Goal: Task Accomplishment & Management: Use online tool/utility

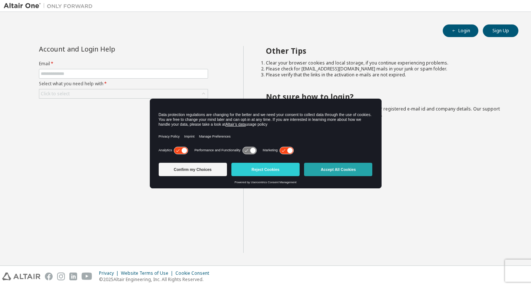
click at [325, 172] on button "Accept All Cookies" at bounding box center [338, 169] width 68 height 13
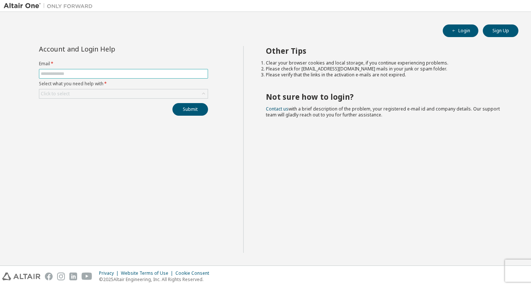
click at [197, 70] on span at bounding box center [123, 74] width 169 height 10
drag, startPoint x: 197, startPoint y: 70, endPoint x: 195, endPoint y: 74, distance: 4.0
click at [195, 74] on span at bounding box center [123, 74] width 169 height 10
click at [195, 74] on input "text" at bounding box center [123, 74] width 165 height 6
click at [83, 71] on input "**********" at bounding box center [123, 74] width 165 height 6
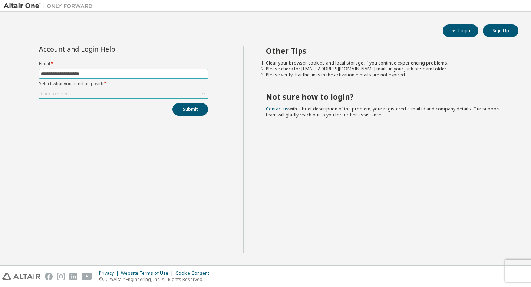
type input "**********"
click at [126, 92] on div "Click to select" at bounding box center [123, 93] width 168 height 9
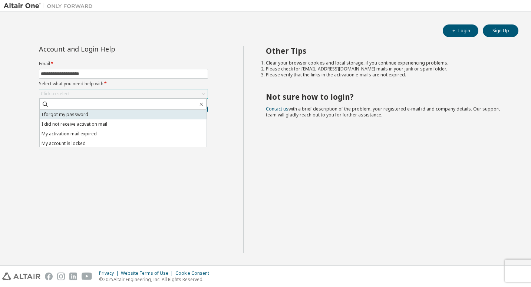
click at [109, 114] on li "I forgot my password" at bounding box center [123, 115] width 167 height 10
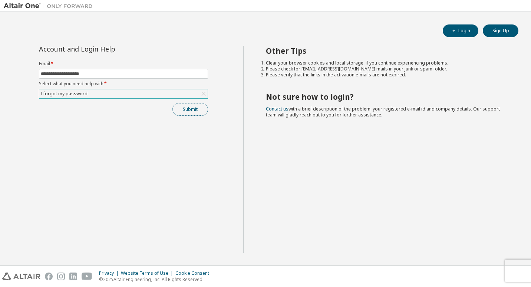
click at [192, 111] on button "Submit" at bounding box center [190, 109] width 36 height 13
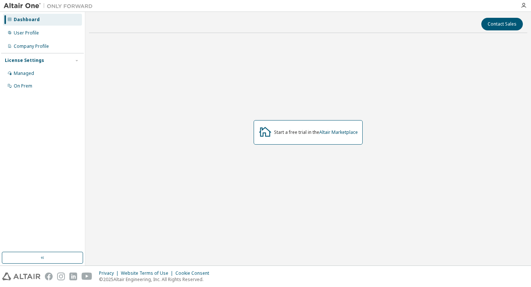
click at [211, 108] on div "Start a free trial in the Altair Marketplace" at bounding box center [308, 132] width 438 height 187
click at [54, 37] on div "User Profile" at bounding box center [42, 33] width 79 height 12
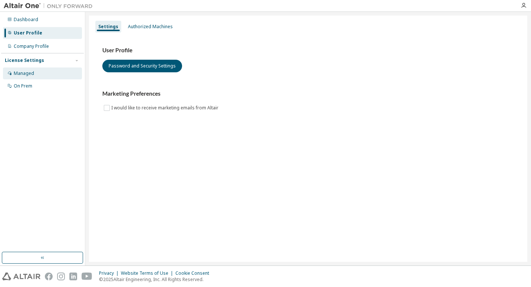
click at [44, 70] on div "Managed" at bounding box center [42, 73] width 79 height 12
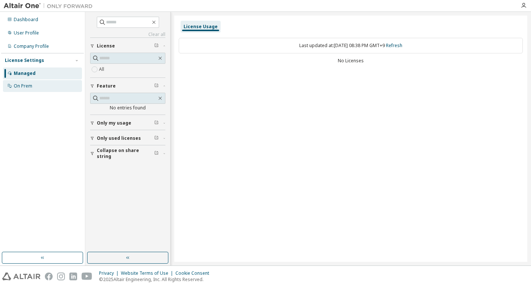
click at [56, 86] on div "On Prem" at bounding box center [42, 86] width 79 height 12
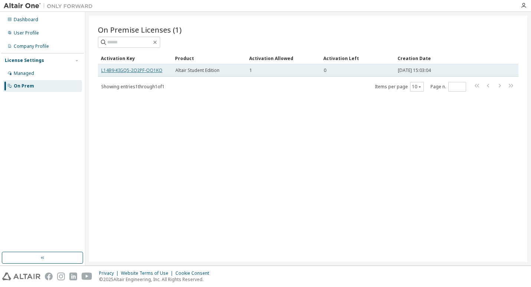
click at [146, 73] on link "L14B9-KIGQ5-2O2PF-OO1KO" at bounding box center [131, 70] width 61 height 6
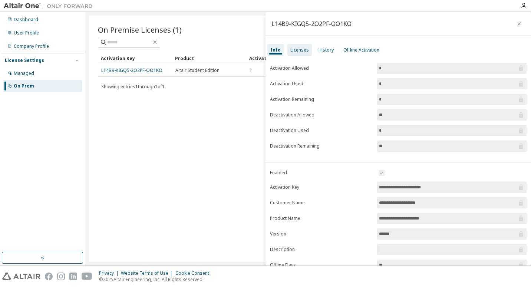
click at [299, 54] on div "Licenses" at bounding box center [299, 50] width 24 height 12
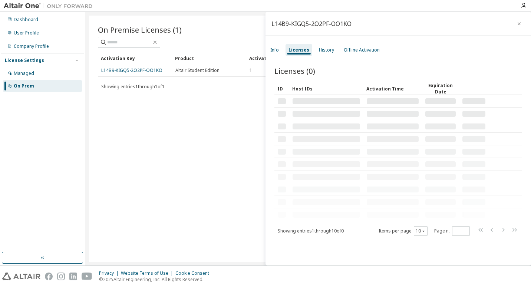
click at [299, 54] on div "Licenses" at bounding box center [299, 50] width 27 height 12
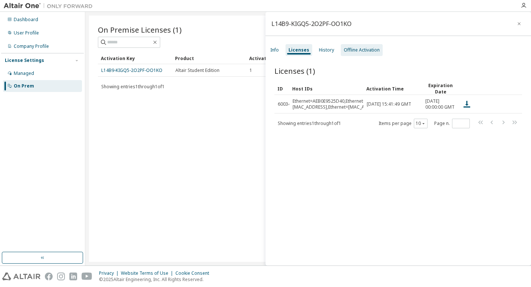
click at [369, 53] on div "Offline Activation" at bounding box center [362, 50] width 42 height 12
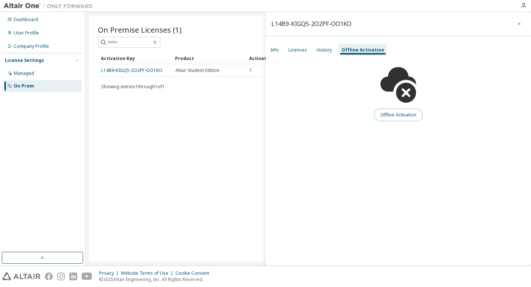
click at [395, 115] on button "Offline Activation" at bounding box center [398, 115] width 49 height 13
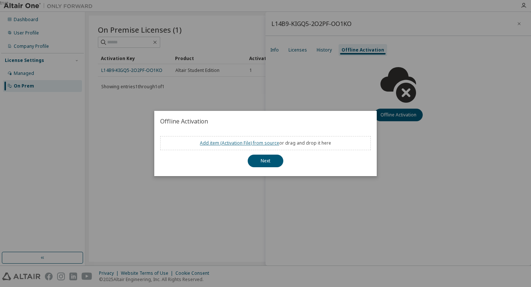
click at [261, 143] on link "Add item ( Activation File ) from source" at bounding box center [239, 143] width 79 height 6
click at [273, 156] on button "Next" at bounding box center [266, 161] width 36 height 13
click at [276, 208] on div "true" at bounding box center [265, 143] width 531 height 287
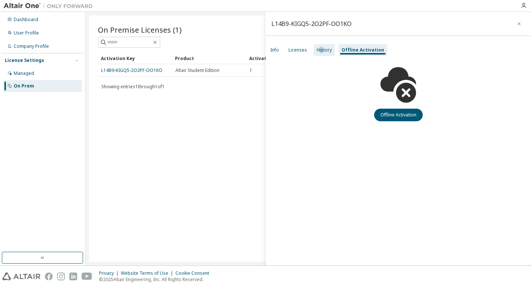
drag, startPoint x: 319, startPoint y: 56, endPoint x: 323, endPoint y: 51, distance: 6.4
click at [323, 51] on div "Info Licenses History Offline Activation" at bounding box center [399, 49] width 266 height 13
click at [323, 51] on div "History" at bounding box center [324, 50] width 15 height 6
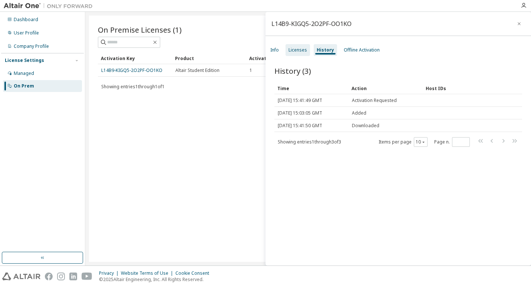
click at [299, 53] on div "Licenses" at bounding box center [298, 50] width 19 height 6
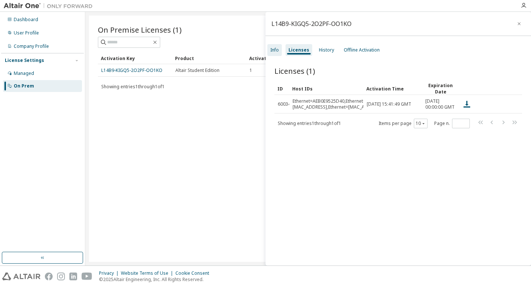
click at [280, 52] on div "Info" at bounding box center [274, 50] width 14 height 12
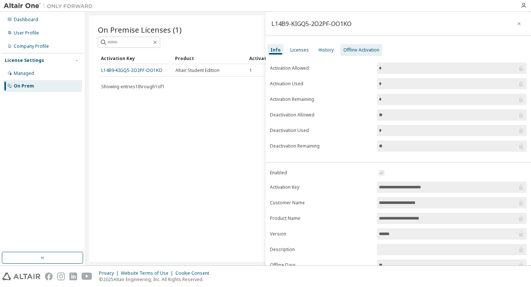
click at [354, 50] on div "Offline Activation" at bounding box center [361, 50] width 36 height 6
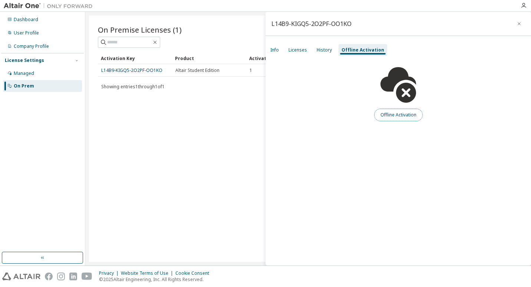
click at [393, 118] on button "Offline Activation" at bounding box center [398, 115] width 49 height 13
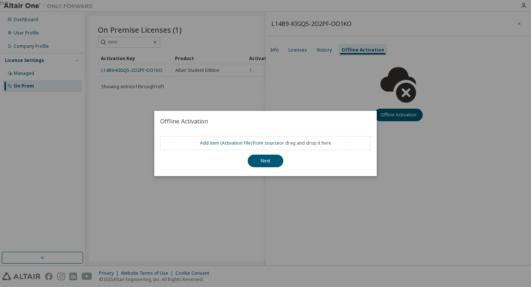
click at [299, 108] on div "true" at bounding box center [265, 143] width 531 height 287
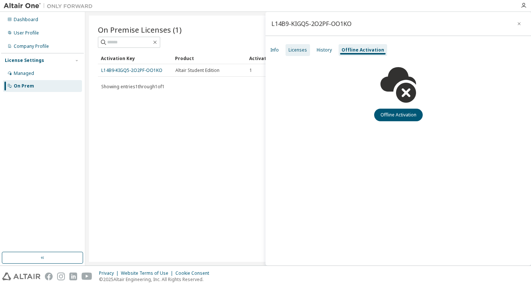
click at [293, 48] on div "Licenses" at bounding box center [298, 50] width 19 height 6
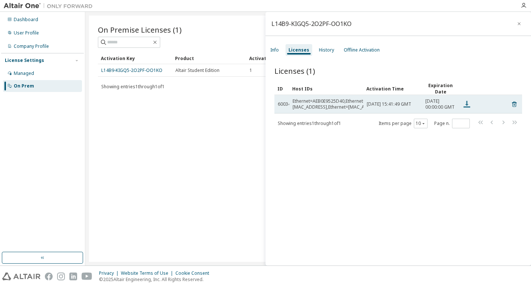
click at [465, 103] on icon at bounding box center [466, 104] width 9 height 9
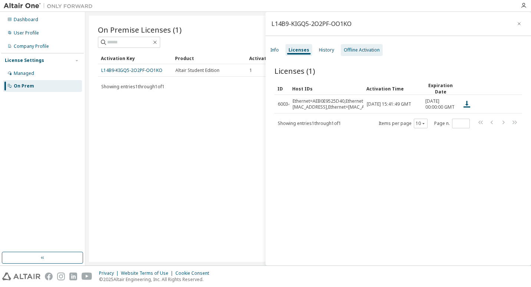
click at [355, 50] on div "Offline Activation" at bounding box center [362, 50] width 36 height 6
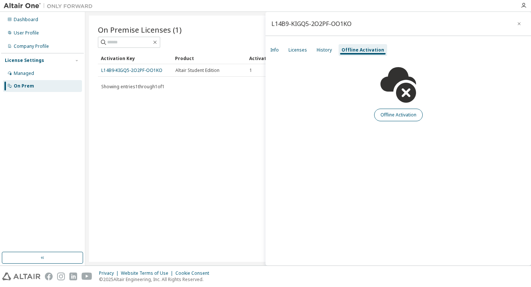
drag, startPoint x: 482, startPoint y: 0, endPoint x: 381, endPoint y: 115, distance: 153.1
click at [381, 115] on div "Offline Activation" at bounding box center [399, 89] width 266 height 65
click at [381, 115] on button "Offline Activation" at bounding box center [398, 115] width 49 height 13
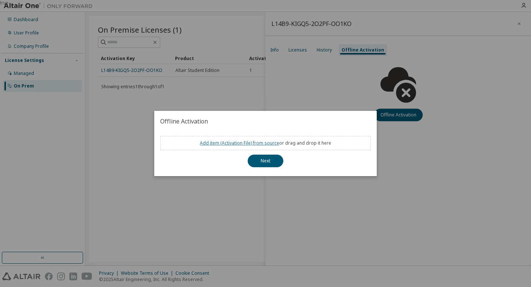
click at [241, 142] on link "Add item ( Activation File ) from source" at bounding box center [239, 143] width 79 height 6
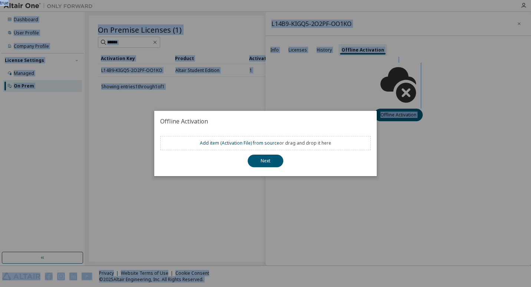
drag, startPoint x: 393, startPoint y: 49, endPoint x: 514, endPoint y: -10, distance: 135.0
click at [514, 0] on html "Dashboard User Profile Company Profile License Settings Managed On Prem L14B9-K…" at bounding box center [265, 143] width 531 height 287
drag, startPoint x: 370, startPoint y: 137, endPoint x: 298, endPoint y: 139, distance: 72.0
click at [298, 139] on div "Add item ( Activation File ) from source or drag and drop it here" at bounding box center [265, 143] width 211 height 14
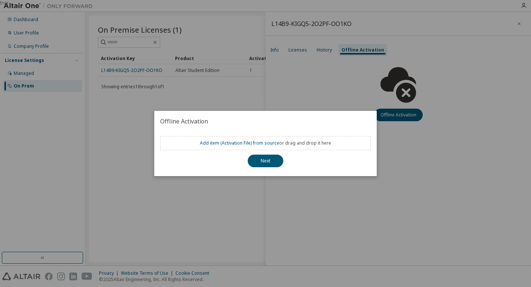
click at [251, 147] on div "Add item ( Activation File ) from source or drag and drop it here" at bounding box center [265, 143] width 211 height 14
click at [254, 143] on link "Add item ( Activation File ) from source" at bounding box center [239, 143] width 79 height 6
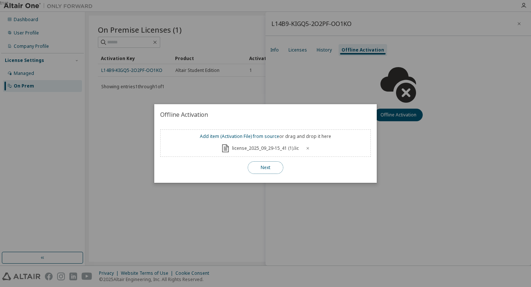
click at [261, 162] on button "Next" at bounding box center [266, 167] width 36 height 13
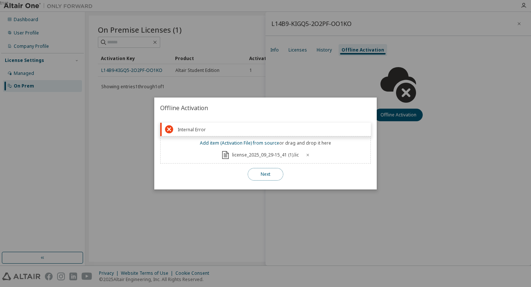
click at [264, 175] on button "Next" at bounding box center [266, 174] width 36 height 13
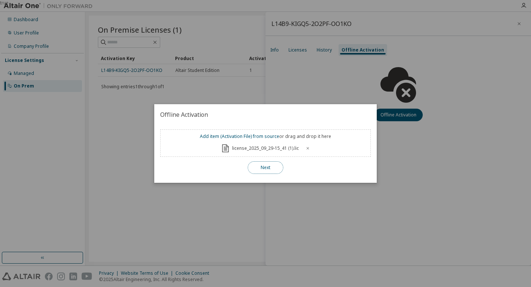
click at [268, 165] on button "Next" at bounding box center [266, 167] width 36 height 13
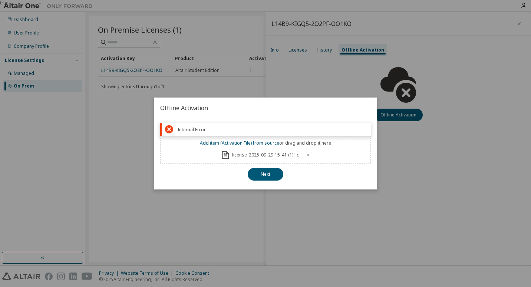
click at [328, 238] on div "true" at bounding box center [265, 143] width 531 height 287
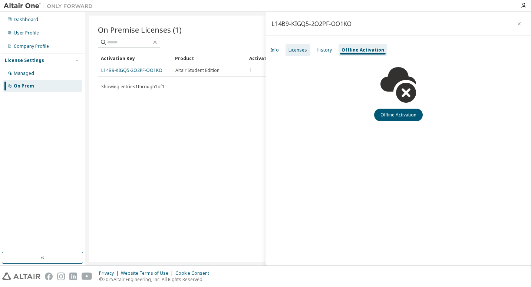
click at [299, 49] on div "Licenses" at bounding box center [298, 50] width 19 height 6
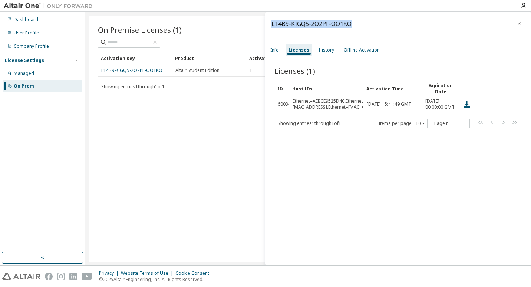
drag, startPoint x: 351, startPoint y: 20, endPoint x: 270, endPoint y: 20, distance: 81.2
click at [270, 20] on div "L14B9-KIGQ5-2O2PF-OO1KO" at bounding box center [399, 24] width 266 height 24
copy div "L14B9-KIGQ5-2O2PF-OO1KO"
click at [425, 13] on div "L14B9-KIGQ5-2O2PF-OO1KO" at bounding box center [399, 24] width 266 height 24
click at [517, 26] on icon "button" at bounding box center [519, 24] width 5 height 6
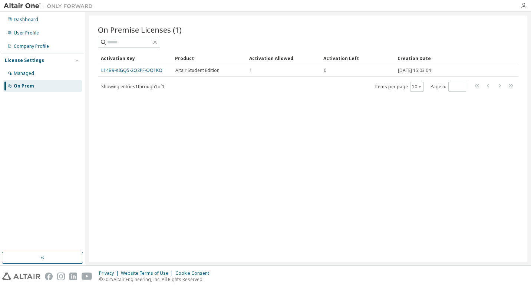
click at [522, 6] on icon "button" at bounding box center [524, 6] width 6 height 6
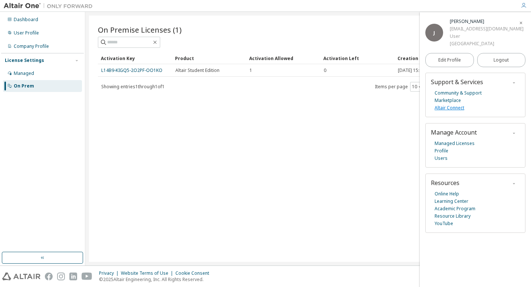
click at [446, 107] on link "Altair Connect" at bounding box center [450, 107] width 30 height 7
click at [16, 21] on div "Dashboard" at bounding box center [26, 20] width 24 height 6
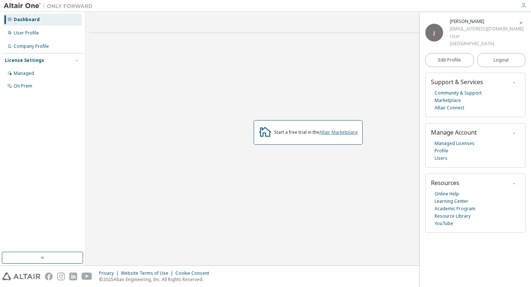
click at [322, 134] on link "Altair Marketplace" at bounding box center [338, 132] width 39 height 6
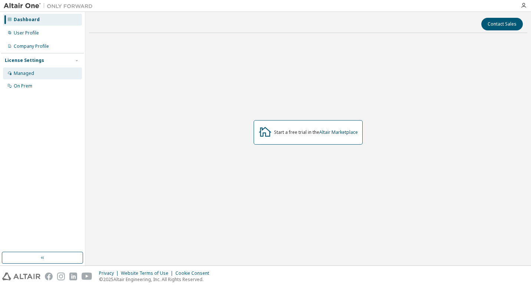
click at [37, 75] on div "Managed" at bounding box center [42, 73] width 79 height 12
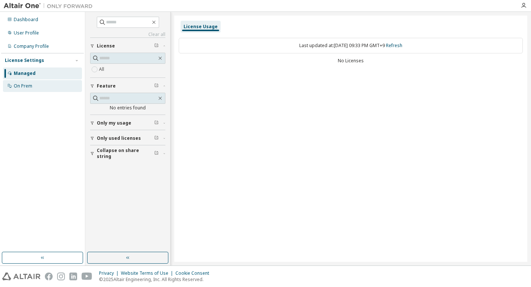
click at [34, 84] on div "On Prem" at bounding box center [42, 86] width 79 height 12
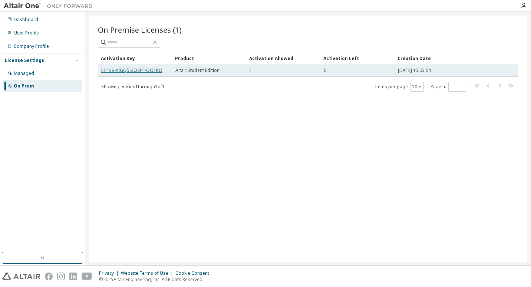
click at [138, 73] on link "L14B9-KIGQ5-2O2PF-OO1KO" at bounding box center [131, 70] width 61 height 6
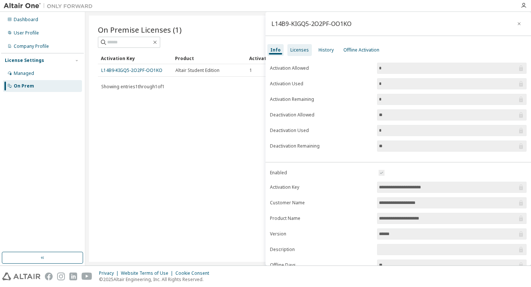
click at [309, 46] on div "Licenses" at bounding box center [299, 50] width 24 height 12
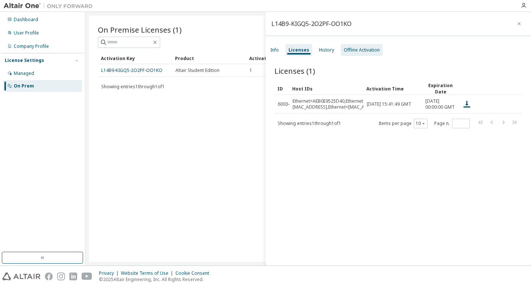
click at [350, 52] on div "Offline Activation" at bounding box center [362, 50] width 36 height 6
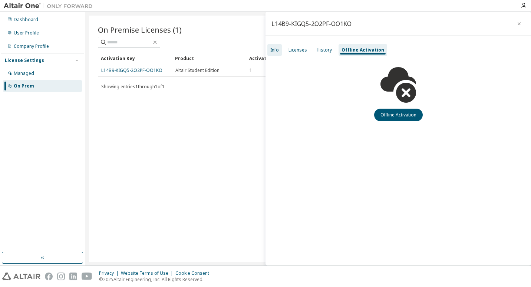
click at [277, 47] on div "Info" at bounding box center [274, 50] width 9 height 6
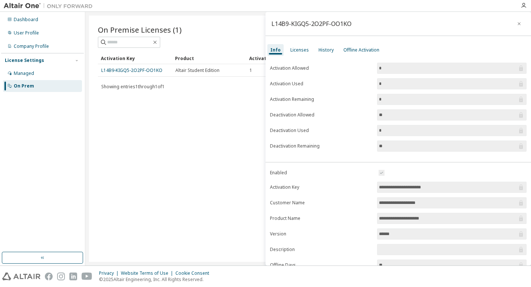
click at [310, 47] on div "Info Licenses History Offline Activation" at bounding box center [399, 49] width 266 height 13
click at [322, 50] on div "History" at bounding box center [326, 50] width 15 height 6
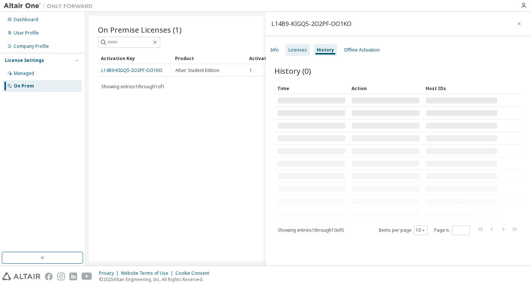
click at [300, 53] on div "Licenses" at bounding box center [298, 50] width 24 height 12
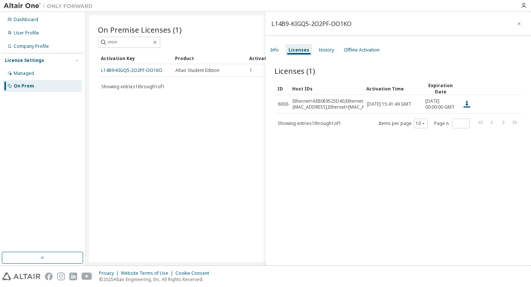
click at [292, 56] on div "Licenses" at bounding box center [299, 50] width 27 height 12
click at [154, 67] on link "L14B9-KIGQ5-2O2PF-OO1KO" at bounding box center [131, 70] width 61 height 6
click at [152, 70] on link "L14B9-KIGQ5-2O2PF-OO1KO" at bounding box center [131, 70] width 61 height 6
click at [274, 53] on div "Info" at bounding box center [274, 50] width 9 height 6
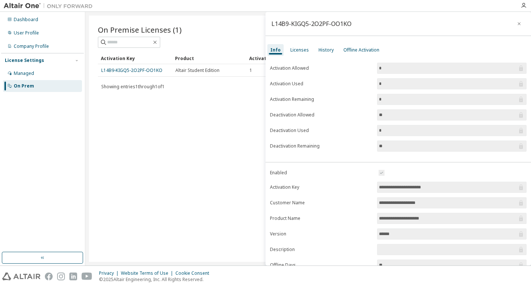
click at [161, 126] on div "On Premise Licenses (1) Clear Load Save Save As Field Operator Value Select fil…" at bounding box center [308, 139] width 438 height 246
click at [159, 69] on link "L14B9-KIGQ5-2O2PF-OO1KO" at bounding box center [131, 70] width 61 height 6
click at [153, 70] on link "L14B9-KIGQ5-2O2PF-OO1KO" at bounding box center [131, 70] width 61 height 6
click at [518, 27] on button "button" at bounding box center [519, 24] width 12 height 12
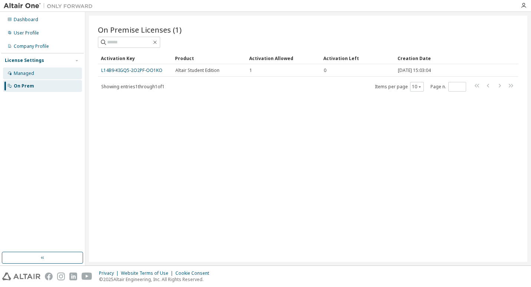
click at [29, 74] on div "Managed" at bounding box center [24, 73] width 20 height 6
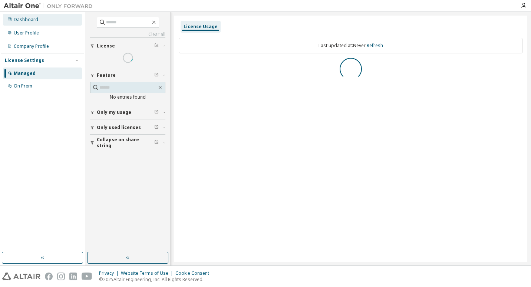
click at [48, 22] on div "Dashboard" at bounding box center [42, 20] width 79 height 12
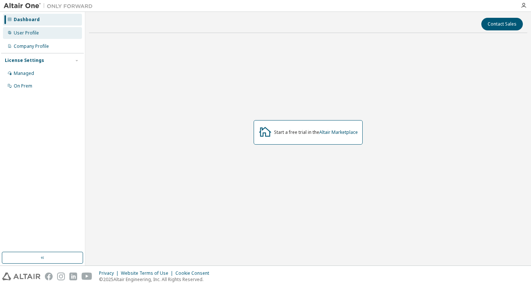
click at [37, 37] on div "User Profile" at bounding box center [42, 33] width 79 height 12
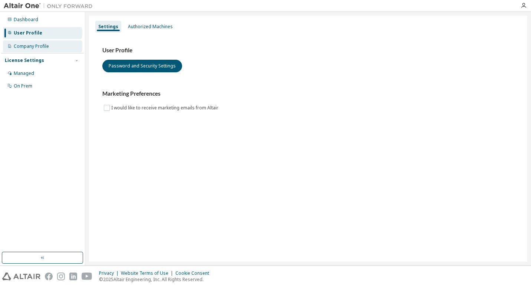
click at [34, 45] on div "Company Profile" at bounding box center [31, 46] width 35 height 6
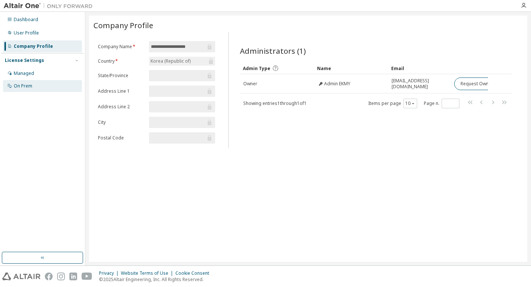
click at [32, 88] on div "On Prem" at bounding box center [23, 86] width 19 height 6
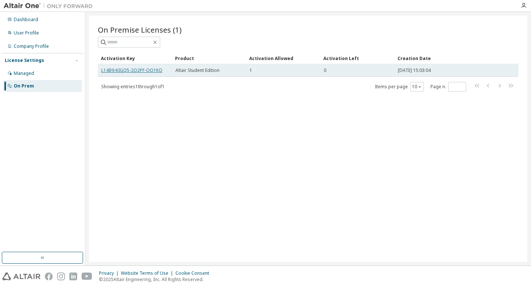
click at [154, 70] on link "L14B9-KIGQ5-2O2PF-OO1KO" at bounding box center [131, 70] width 61 height 6
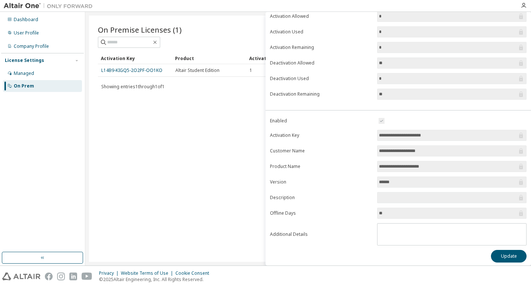
scroll to position [55, 0]
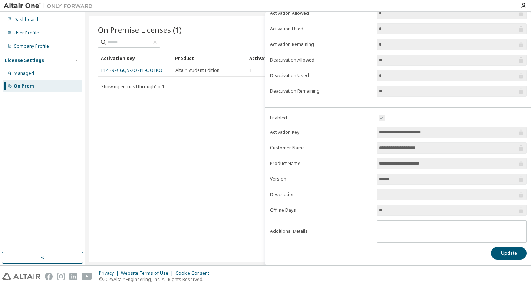
drag, startPoint x: 437, startPoint y: 132, endPoint x: 378, endPoint y: 134, distance: 59.0
click at [379, 134] on input "**********" at bounding box center [448, 132] width 138 height 7
click at [53, 72] on div "Managed" at bounding box center [42, 73] width 79 height 12
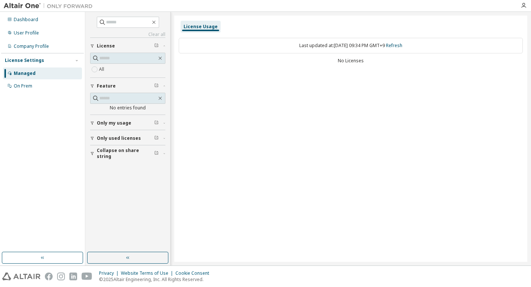
drag, startPoint x: 116, startPoint y: 74, endPoint x: 112, endPoint y: 71, distance: 5.0
click at [116, 73] on div "All" at bounding box center [127, 65] width 75 height 25
click at [107, 70] on div "All" at bounding box center [127, 69] width 75 height 9
click at [319, 78] on div "License Usage Last updated at: [DATE] 09:34 PM GMT+9 Refresh No Licenses" at bounding box center [350, 139] width 353 height 246
click at [132, 149] on button "Collapse on share string" at bounding box center [127, 153] width 75 height 16
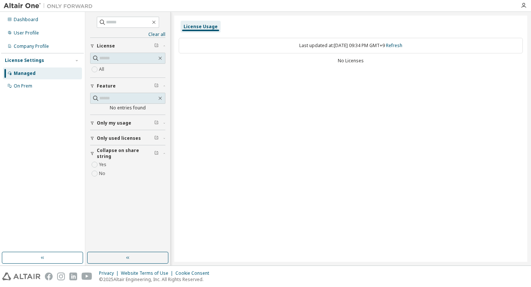
click at [129, 151] on span "Collapse on share string" at bounding box center [125, 154] width 57 height 12
click at [132, 134] on button "Only used licenses" at bounding box center [127, 138] width 75 height 16
click at [134, 125] on div "Only my usage" at bounding box center [130, 123] width 66 height 6
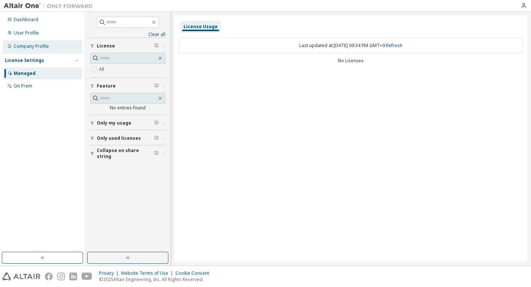
click at [52, 43] on div "Company Profile" at bounding box center [42, 46] width 79 height 12
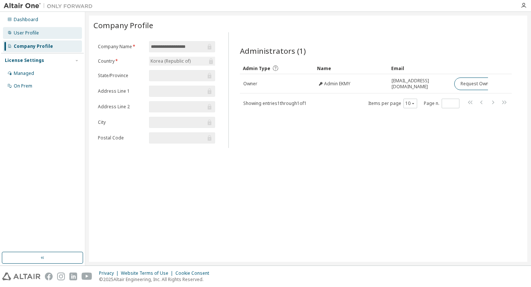
click at [55, 31] on div "User Profile" at bounding box center [42, 33] width 79 height 12
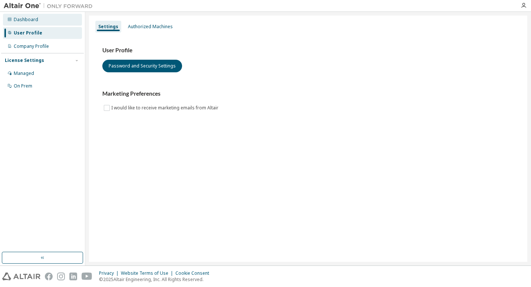
click at [57, 20] on div "Dashboard" at bounding box center [42, 20] width 79 height 12
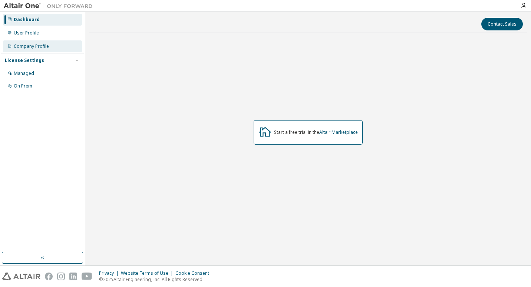
click at [50, 47] on div "Company Profile" at bounding box center [42, 46] width 79 height 12
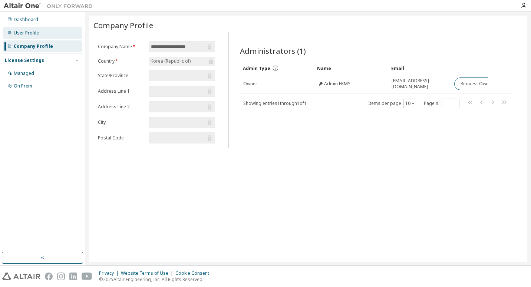
click at [53, 36] on div "User Profile" at bounding box center [42, 33] width 79 height 12
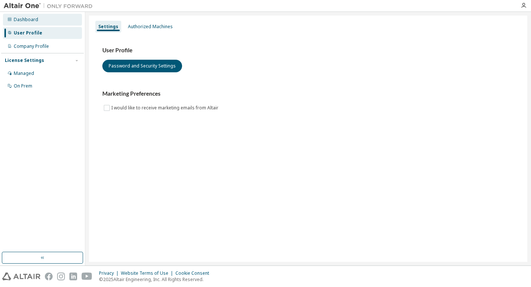
click at [54, 22] on div "Dashboard" at bounding box center [42, 20] width 79 height 12
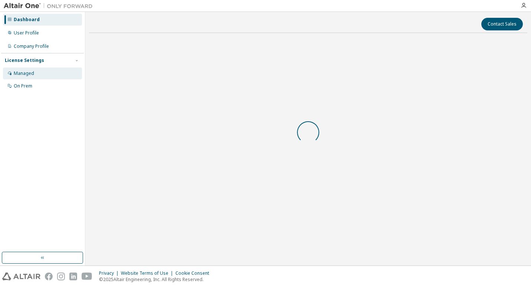
click at [40, 71] on div "Managed" at bounding box center [42, 73] width 79 height 12
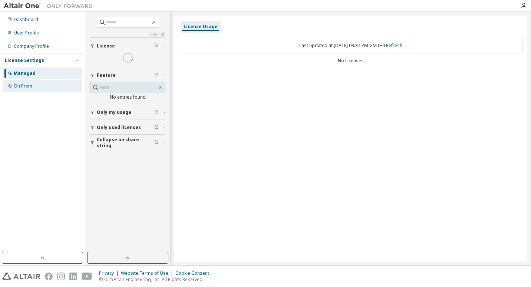
click at [40, 89] on div "On Prem" at bounding box center [42, 86] width 79 height 12
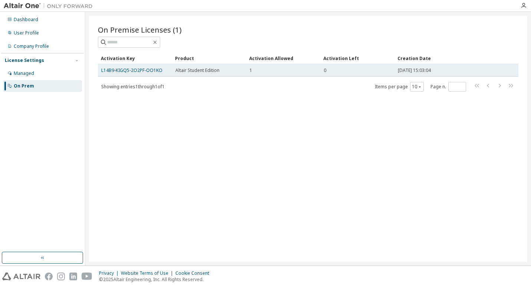
click at [254, 75] on td "1" at bounding box center [283, 70] width 74 height 13
click at [135, 72] on link "L14B9-KIGQ5-2O2PF-OO1KO" at bounding box center [131, 70] width 61 height 6
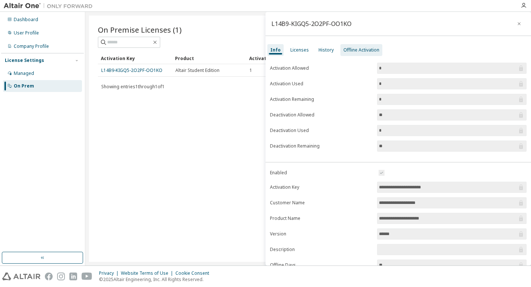
click at [359, 53] on div "Offline Activation" at bounding box center [361, 50] width 42 height 12
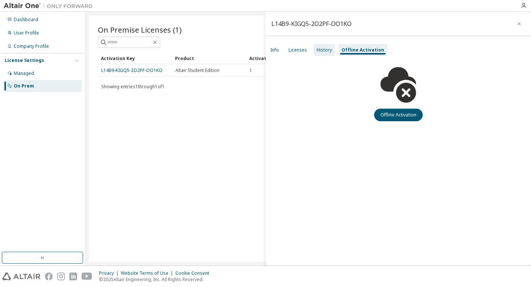
click at [329, 50] on div "History" at bounding box center [324, 50] width 15 height 6
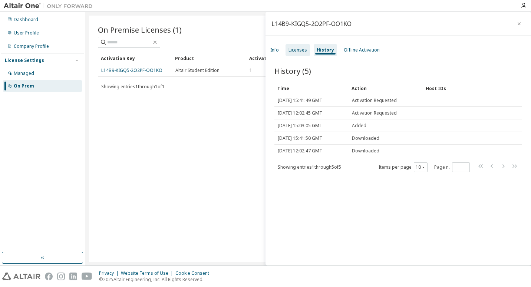
click at [291, 51] on div "Licenses" at bounding box center [298, 50] width 19 height 6
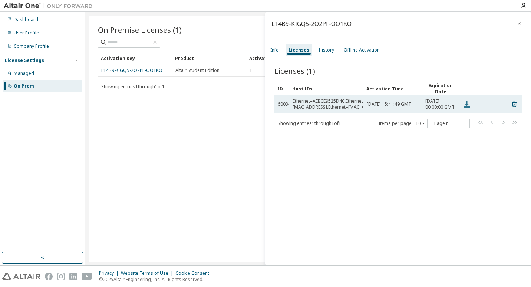
click at [469, 109] on icon at bounding box center [466, 104] width 9 height 9
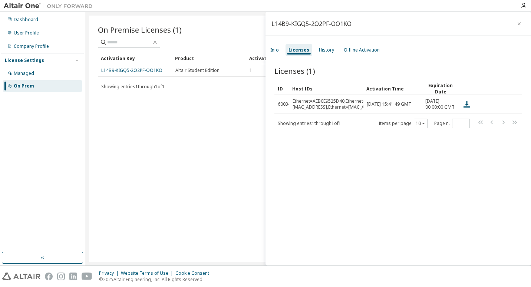
click at [448, 153] on div "Licenses (1) Clear Load Save Save As Field Operator Value Select filter Select …" at bounding box center [399, 167] width 266 height 220
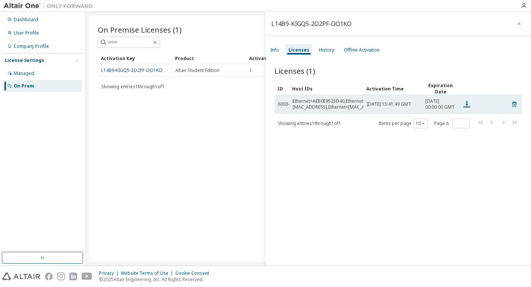
click at [466, 109] on icon at bounding box center [466, 104] width 9 height 9
